Goal: Task Accomplishment & Management: Manage account settings

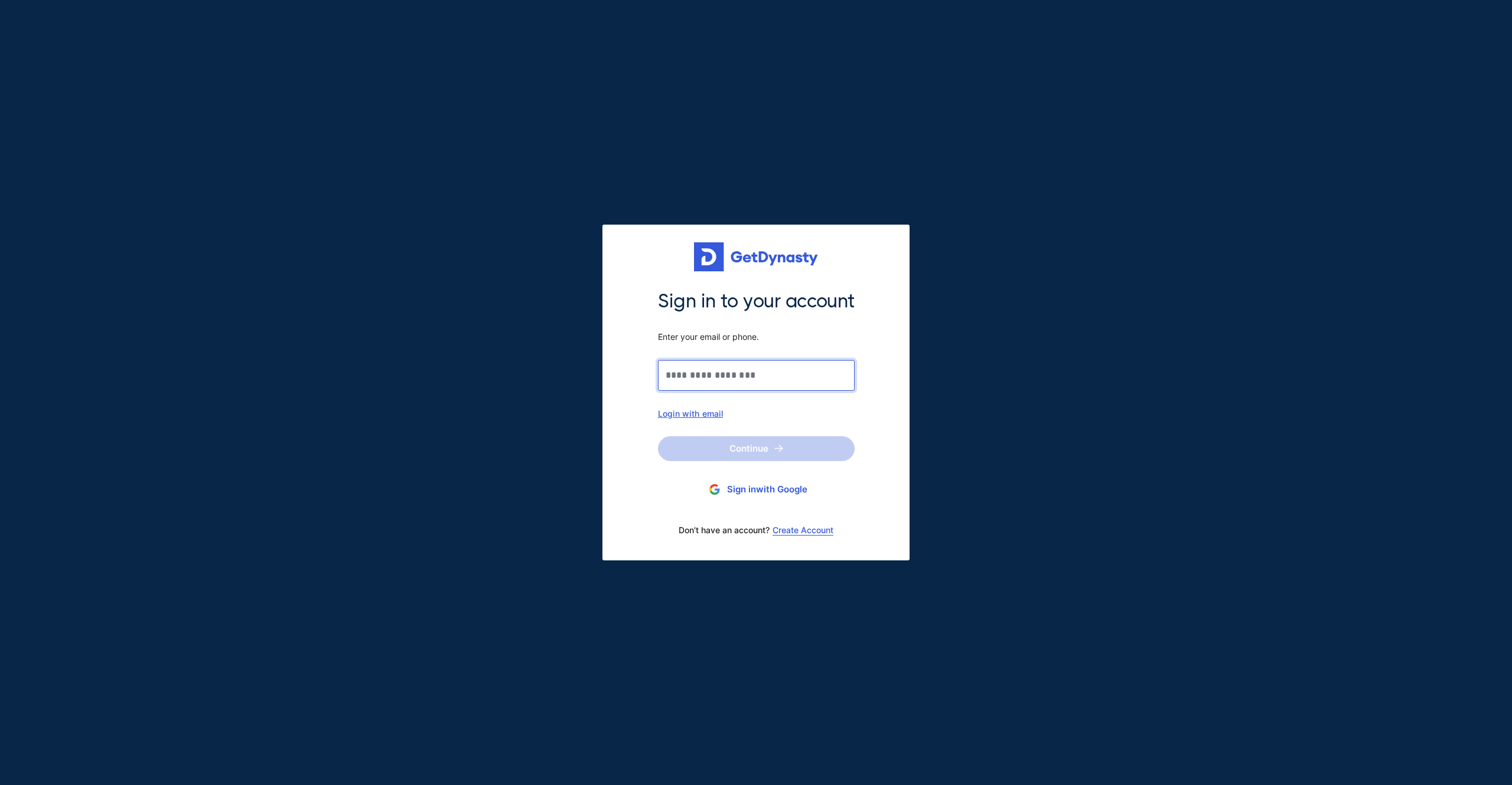
click at [705, 383] on input "Sign in to your account Enter your email or phone." at bounding box center [756, 375] width 197 height 31
type input "**********"
click at [720, 447] on button "Continue" at bounding box center [756, 449] width 197 height 25
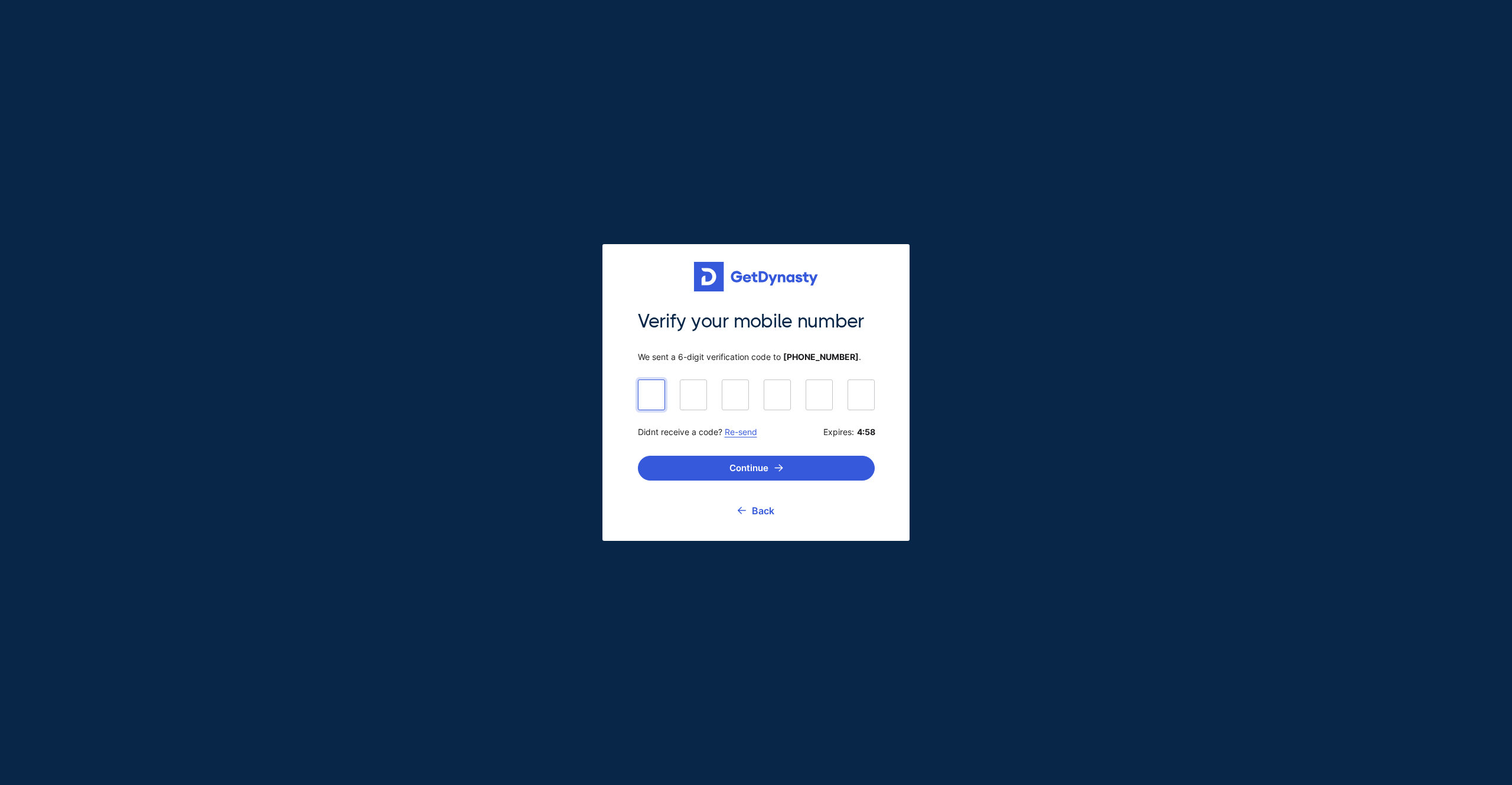
click at [647, 391] on input at bounding box center [756, 394] width 237 height 29
type input "******"
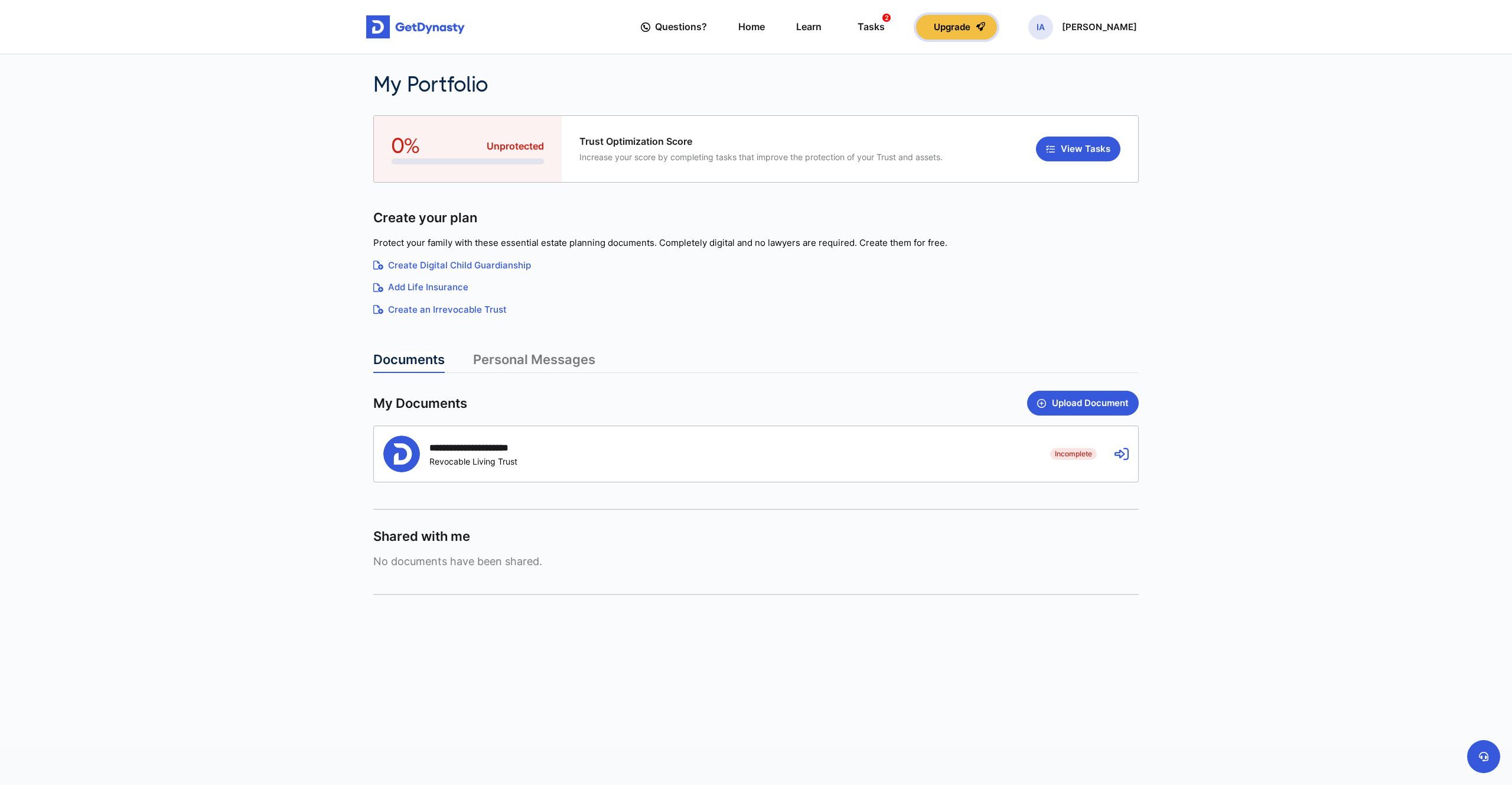
click at [962, 36] on button "Upgrade" at bounding box center [957, 27] width 81 height 25
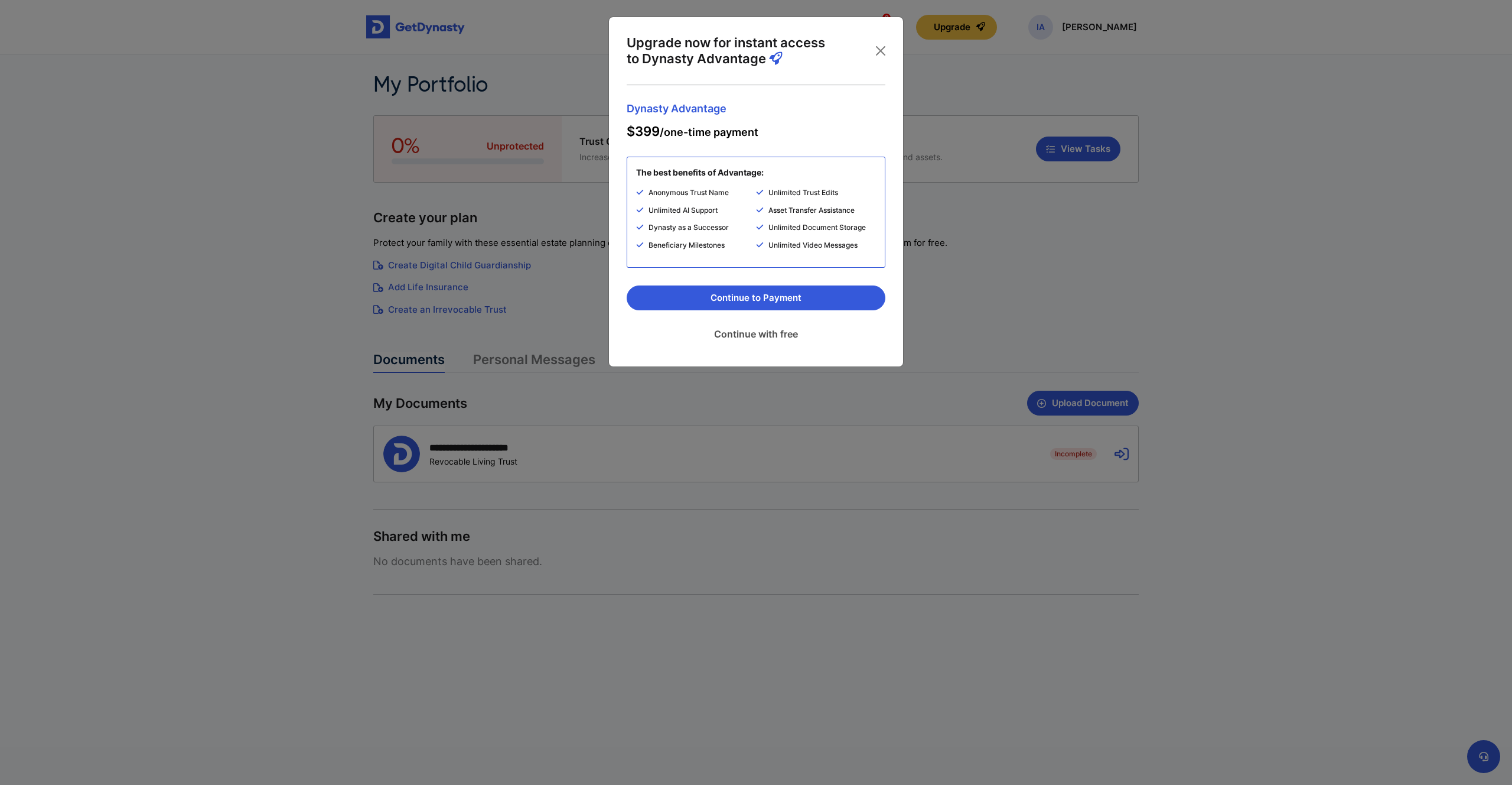
click at [742, 332] on link "Continue with free" at bounding box center [756, 334] width 259 height 29
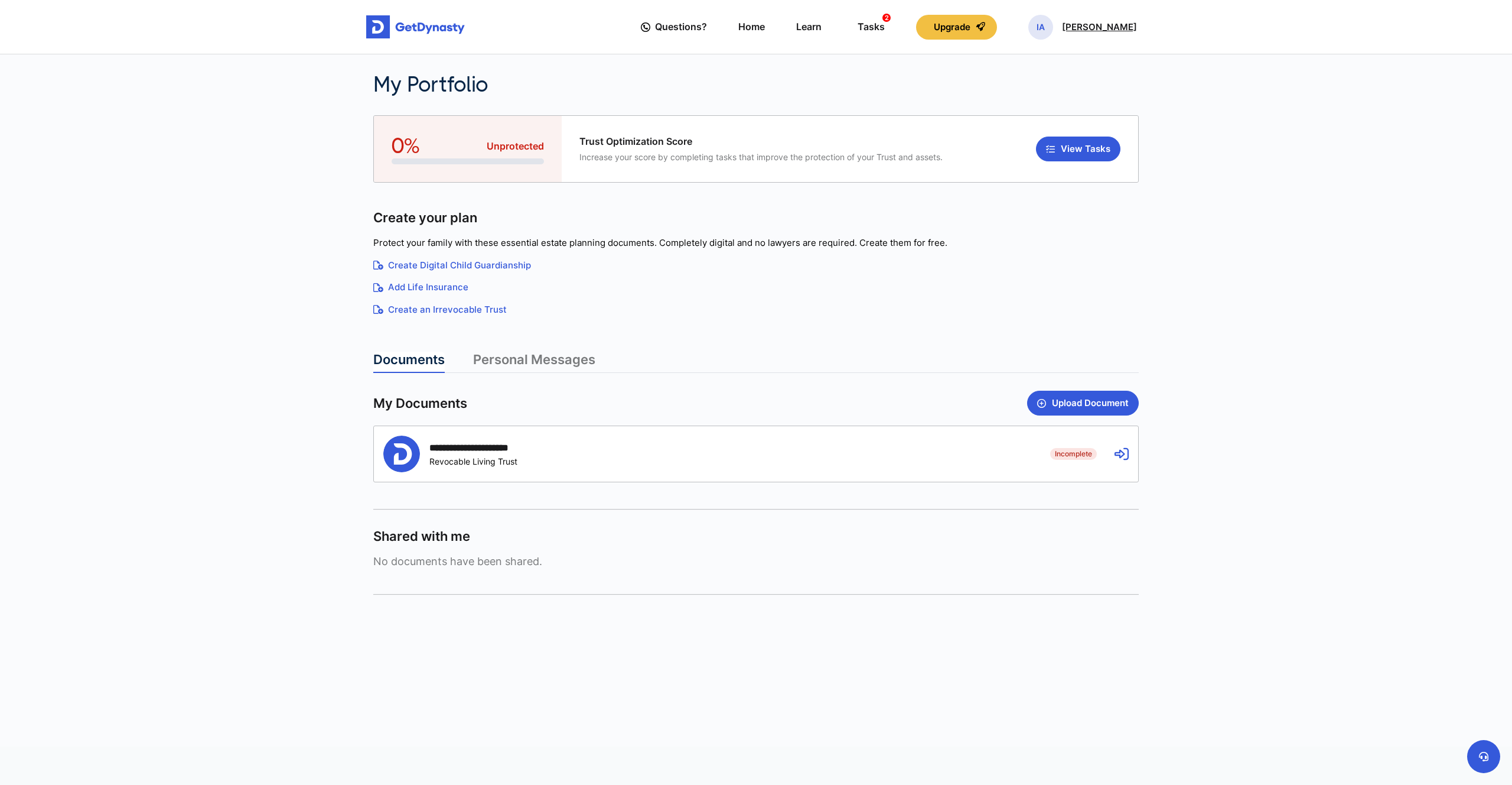
click at [1096, 21] on div "IA [PERSON_NAME]" at bounding box center [1082, 27] width 108 height 25
click at [967, 40] on div "Questions? Home Learn Tasks 2 Upgrade IA Ian Andrepont Profile My Portfolio Log…" at bounding box center [888, 26] width 496 height 33
click at [966, 29] on button "Upgrade" at bounding box center [957, 27] width 81 height 25
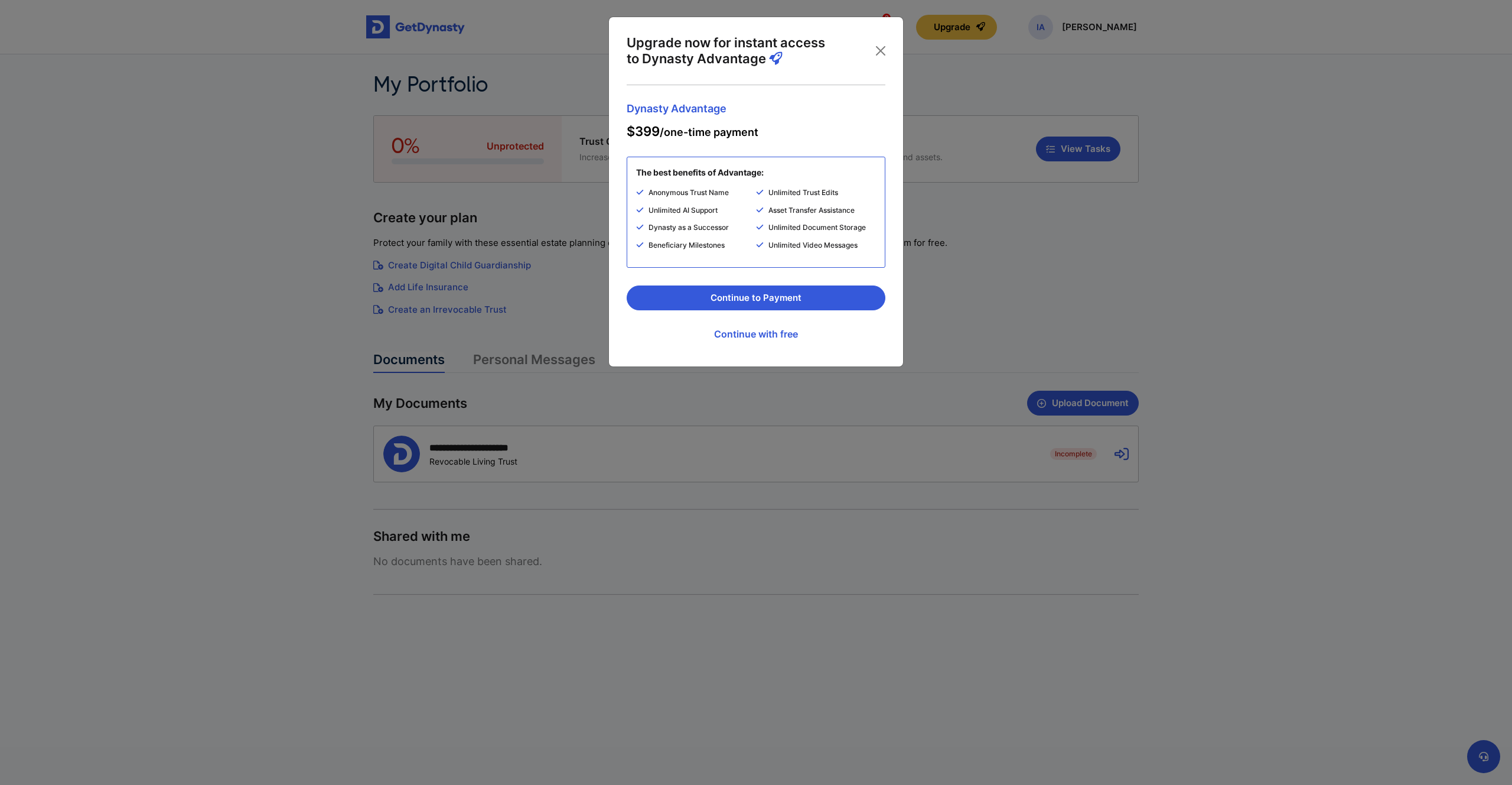
click at [991, 75] on div "Upgrade now for instant access to Dynasty Advantage Dynasty Advantage $399 /one…" at bounding box center [756, 392] width 1512 height 785
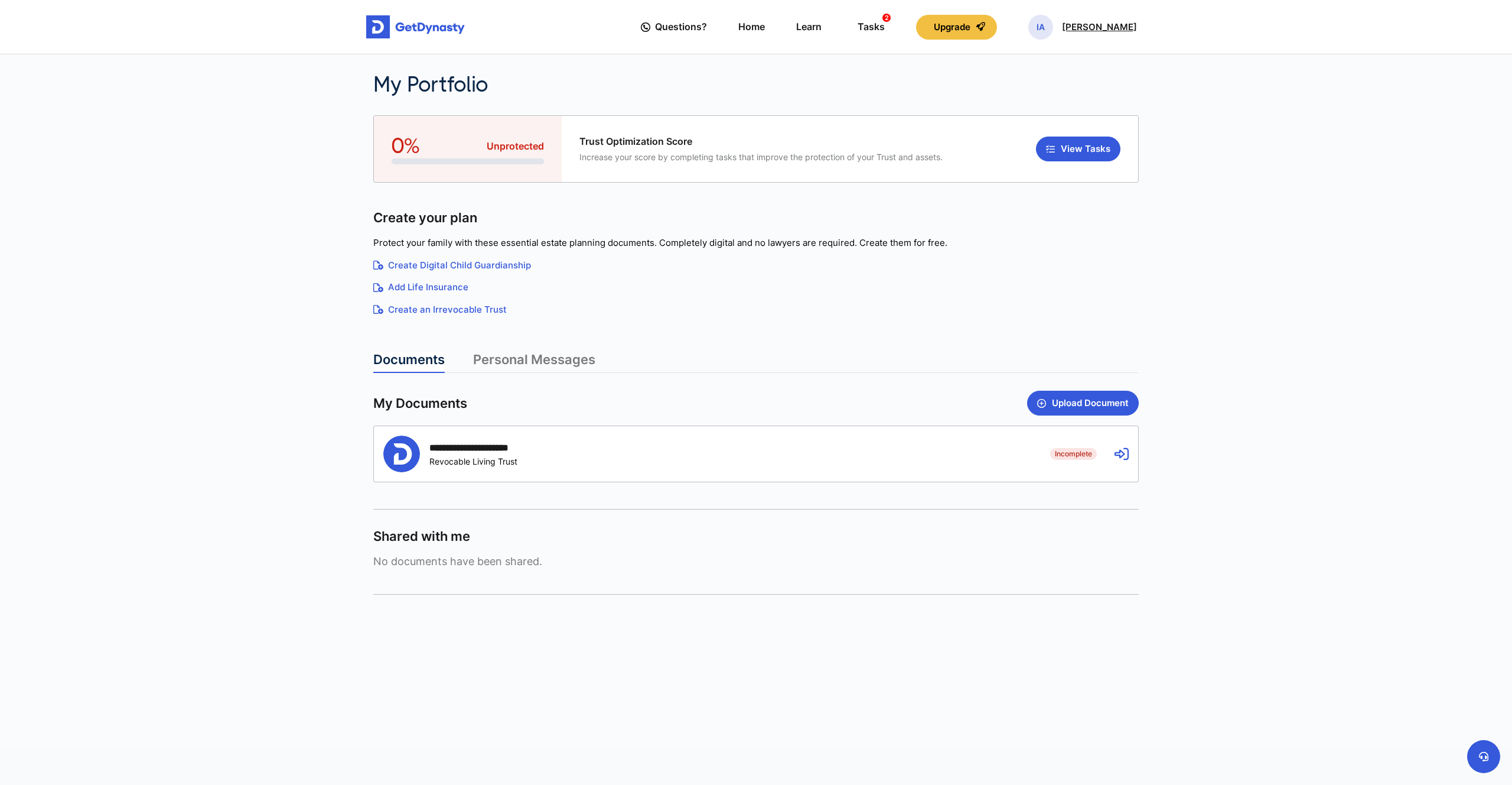
click at [1098, 22] on p "[PERSON_NAME]" at bounding box center [1099, 27] width 75 height 9
click at [1098, 23] on p "[PERSON_NAME]" at bounding box center [1099, 27] width 75 height 9
click at [256, 236] on main "**********" at bounding box center [756, 373] width 1512 height 746
click at [424, 22] on img at bounding box center [415, 27] width 98 height 23
click at [1109, 22] on p "[PERSON_NAME]" at bounding box center [1099, 27] width 75 height 9
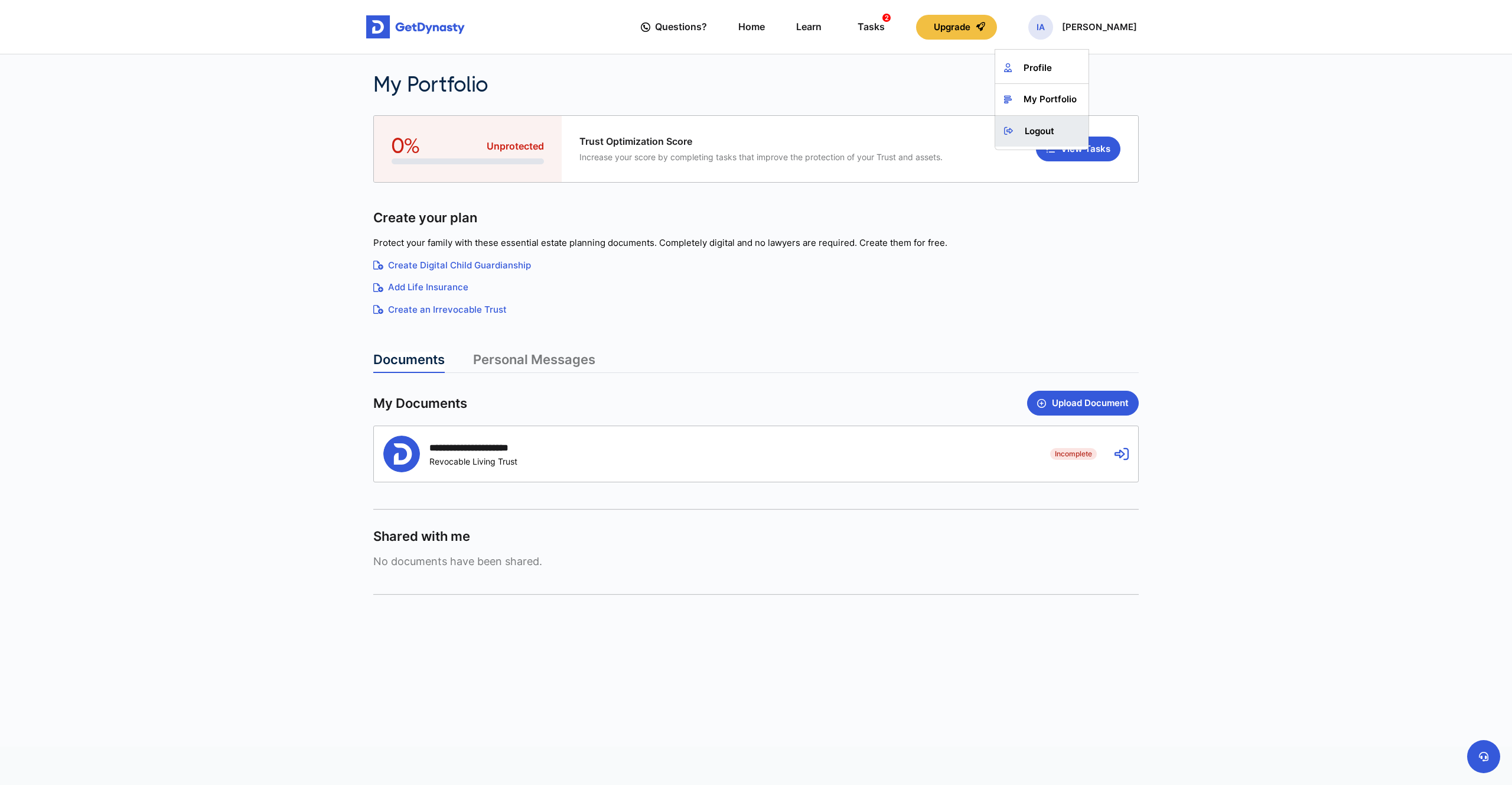
click at [1065, 133] on link "Logout" at bounding box center [1042, 131] width 93 height 31
